Goal: Navigation & Orientation: Find specific page/section

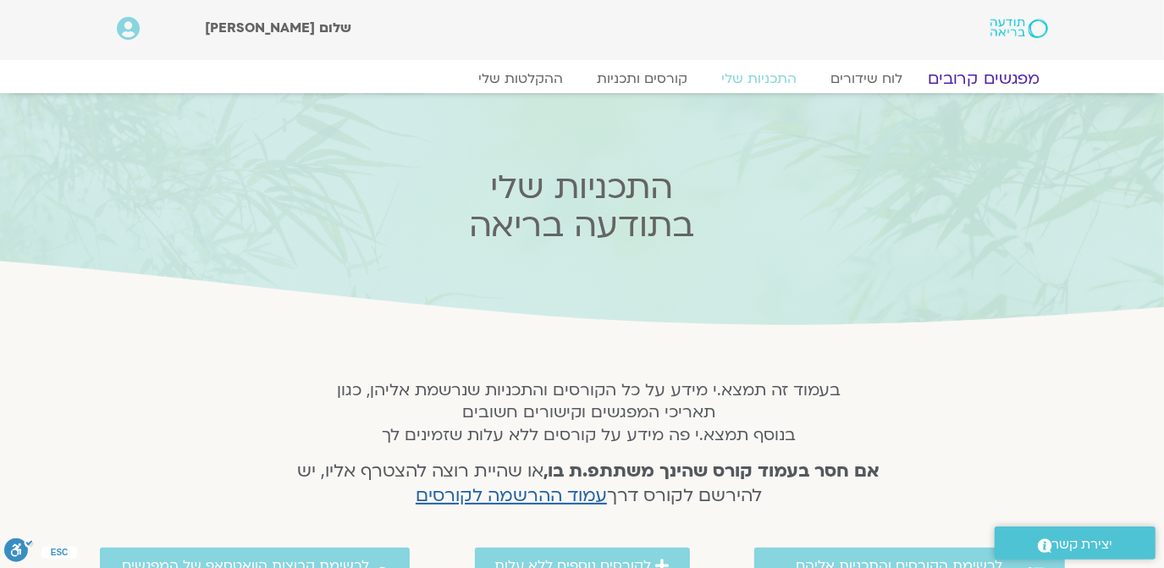
click at [981, 79] on link "מפגשים קרובים" at bounding box center [983, 79] width 153 height 20
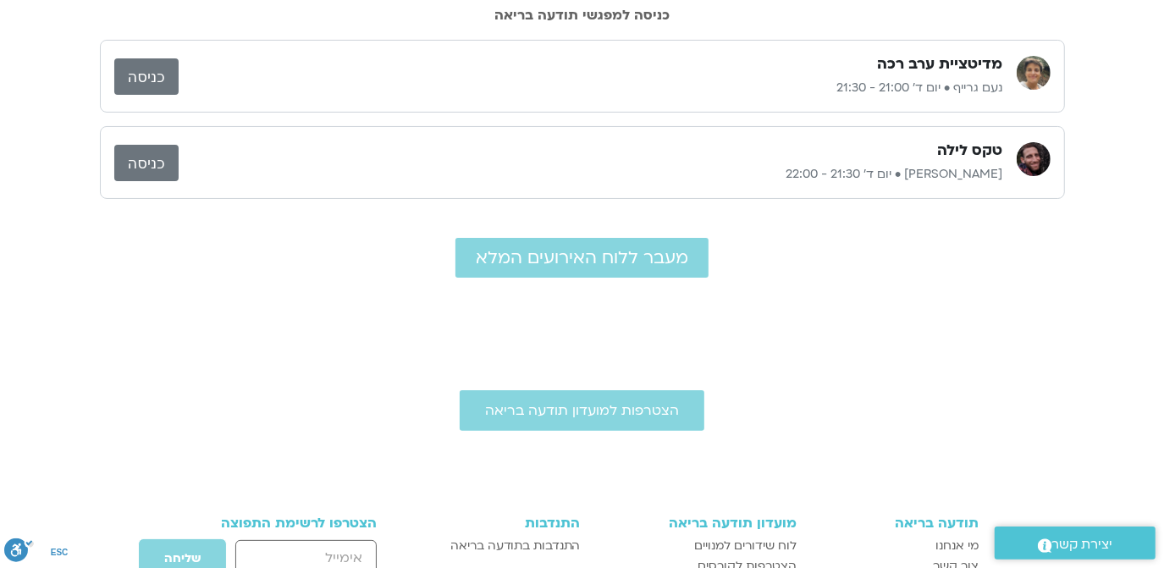
scroll to position [22, 0]
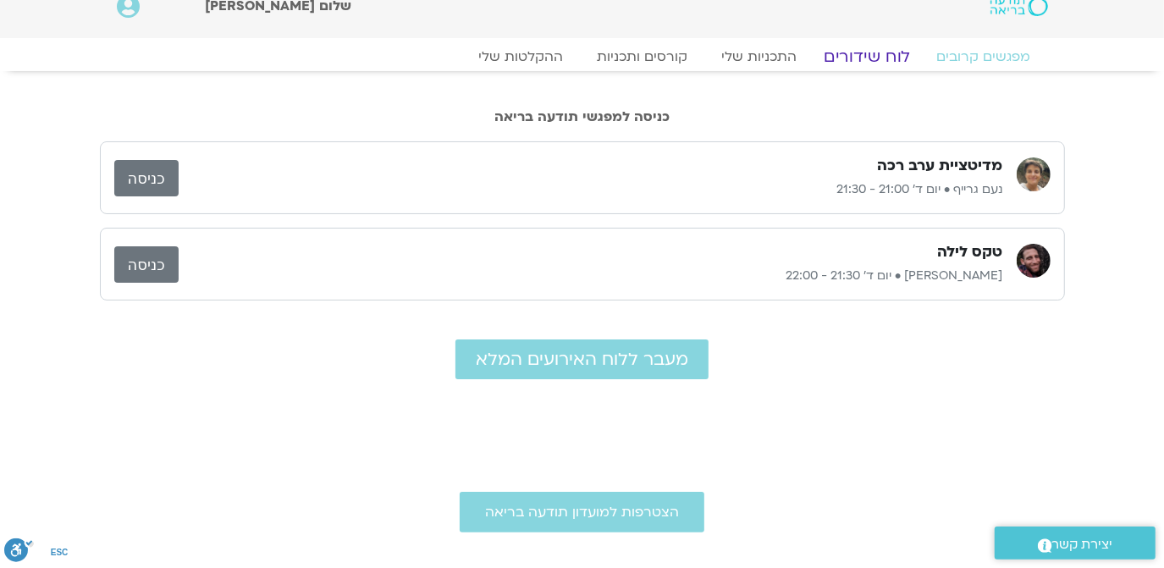
click at [865, 55] on link "לוח שידורים" at bounding box center [867, 57] width 127 height 20
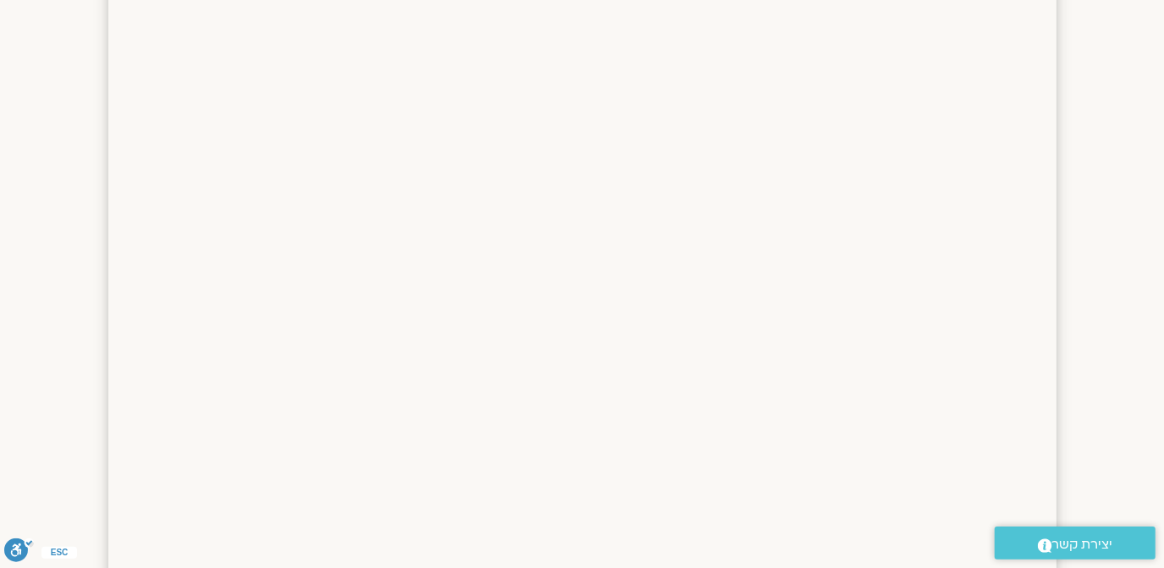
scroll to position [2561, 0]
